Goal: Information Seeking & Learning: Learn about a topic

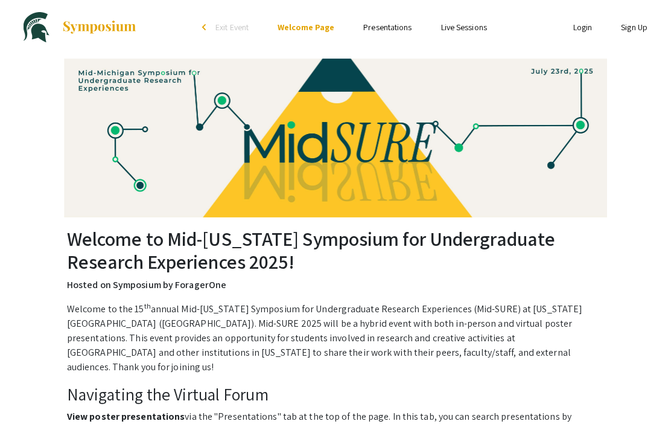
click at [392, 33] on link "Presentations" at bounding box center [388, 27] width 48 height 11
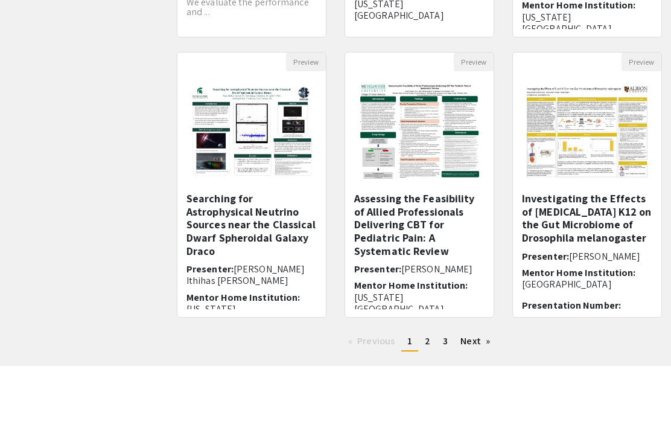
scroll to position [377, 0]
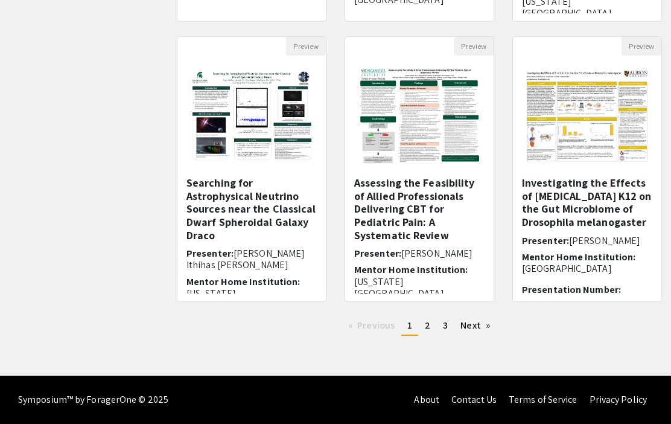
click at [470, 331] on link "Next page" at bounding box center [476, 325] width 42 height 18
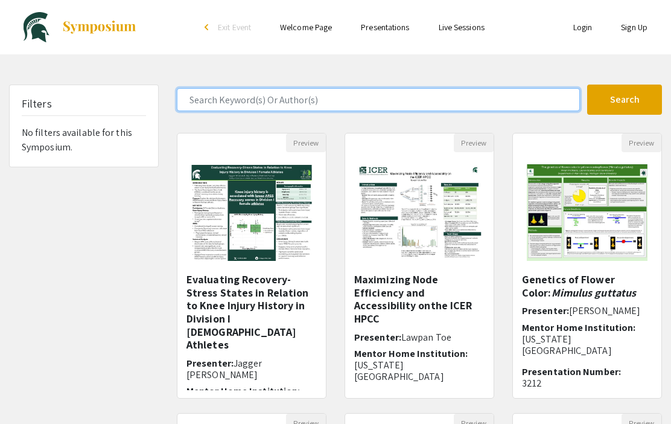
click at [473, 95] on input "Search Keyword(s) Or Author(s)" at bounding box center [378, 99] width 403 height 23
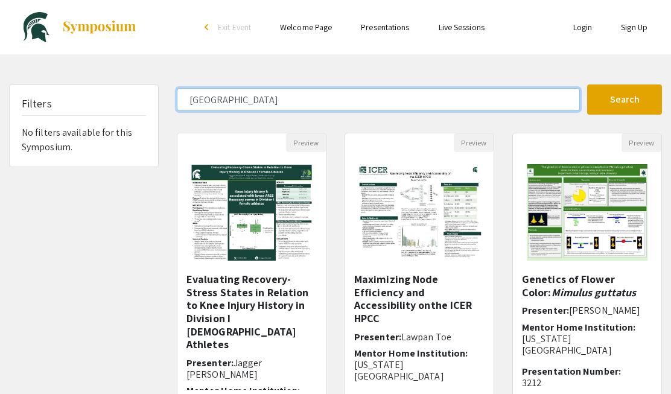
type input "[GEOGRAPHIC_DATA]"
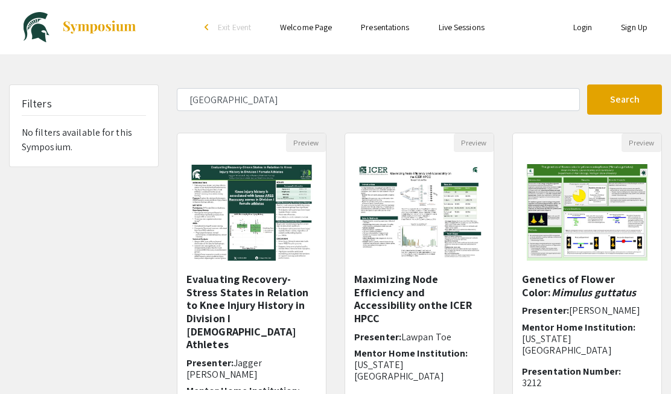
click at [641, 103] on button "Search" at bounding box center [625, 100] width 75 height 30
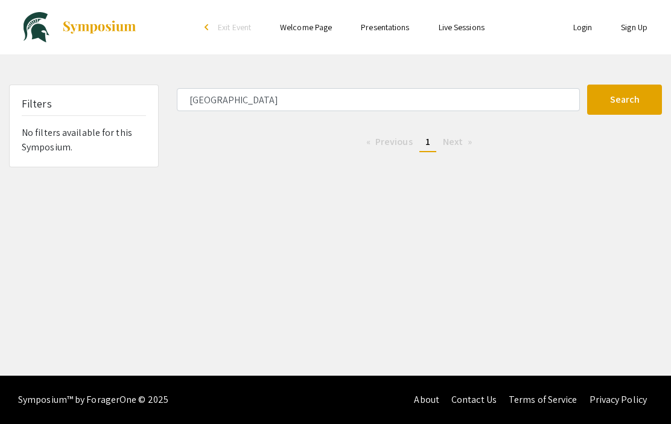
click at [479, 31] on link "Live Sessions" at bounding box center [462, 27] width 46 height 11
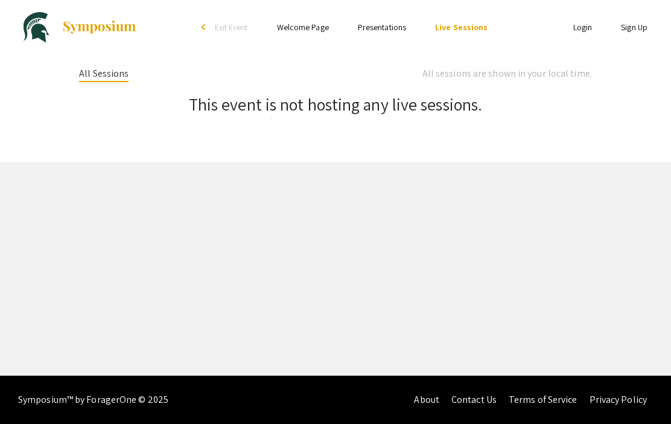
click at [387, 25] on link "Presentations" at bounding box center [382, 27] width 48 height 11
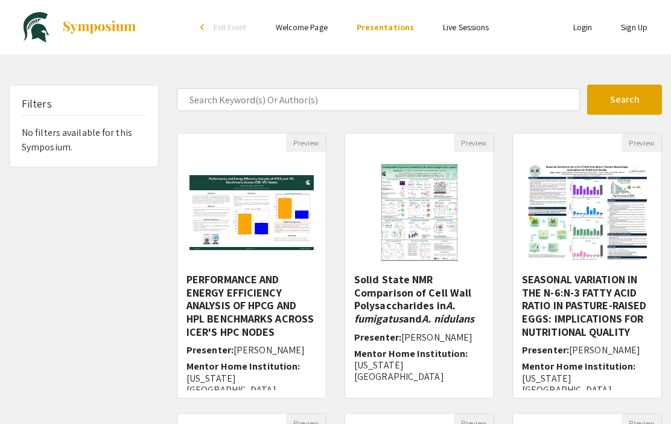
click at [483, 23] on link "Live Sessions" at bounding box center [466, 27] width 46 height 11
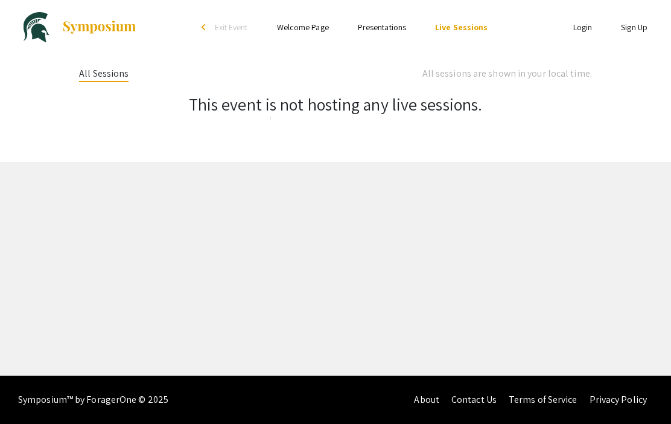
click at [235, 33] on span "Exit Event" at bounding box center [231, 27] width 33 height 11
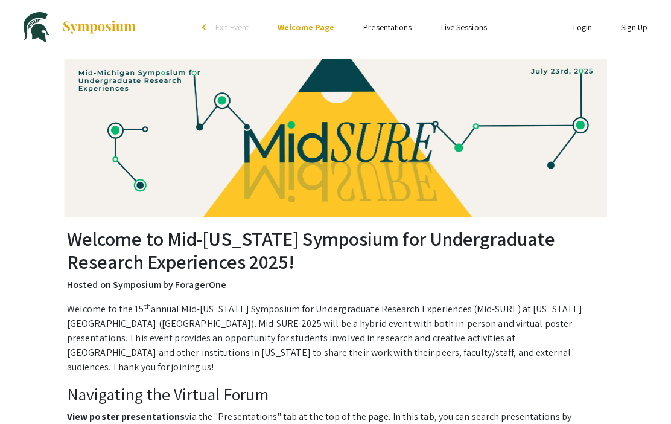
click at [396, 31] on link "Presentations" at bounding box center [388, 27] width 48 height 11
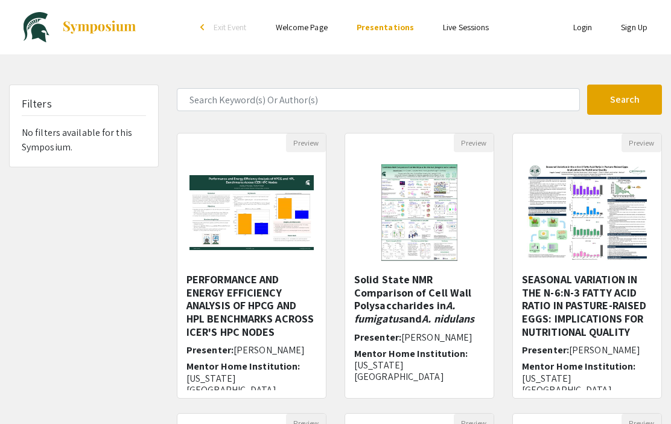
click at [468, 30] on link "Live Sessions" at bounding box center [466, 27] width 46 height 11
